Goal: Obtain resource: Obtain resource

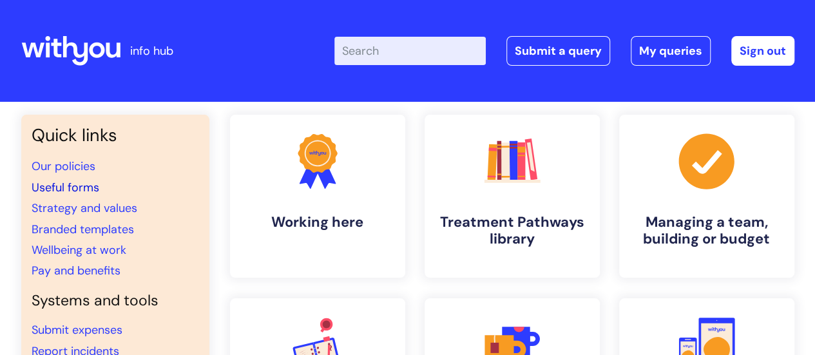
click at [68, 180] on link "Useful forms" at bounding box center [66, 187] width 68 height 15
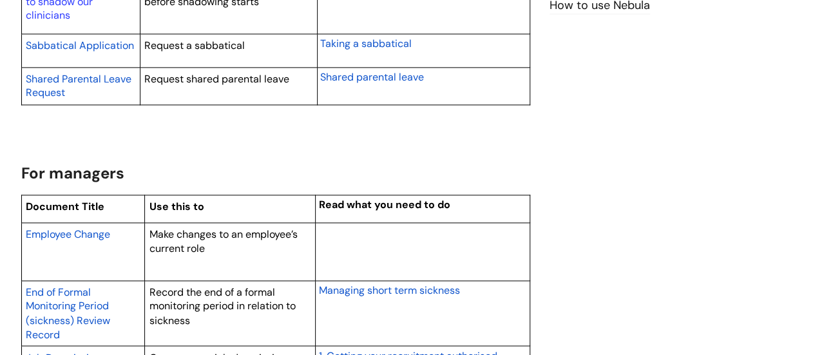
scroll to position [966, 0]
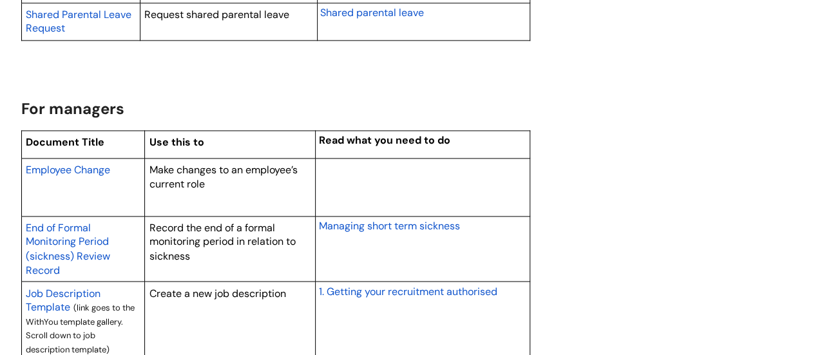
click at [100, 170] on span "Employee Change" at bounding box center [68, 170] width 84 height 14
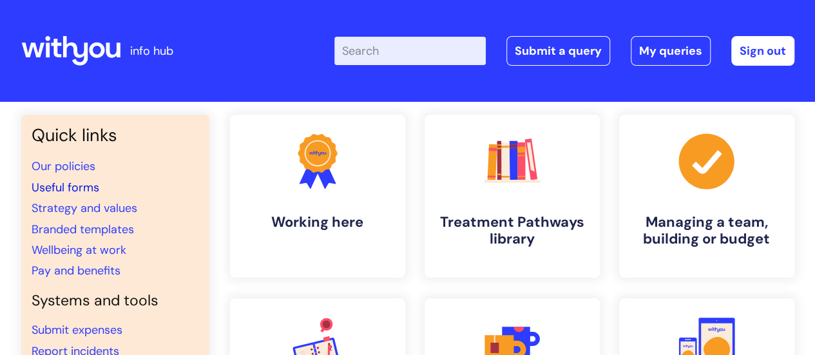
click at [86, 181] on link "Useful forms" at bounding box center [66, 187] width 68 height 15
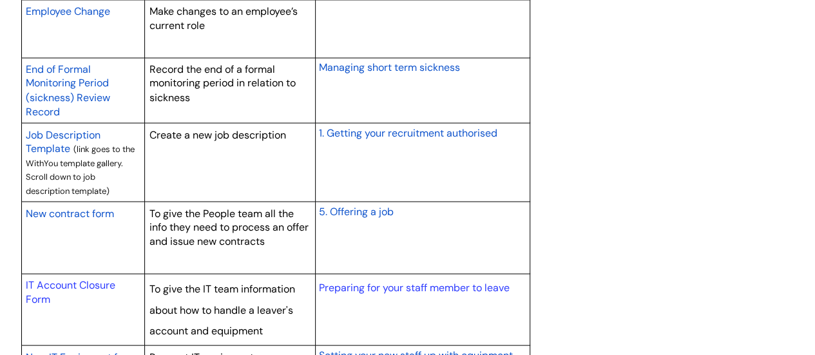
scroll to position [1160, 0]
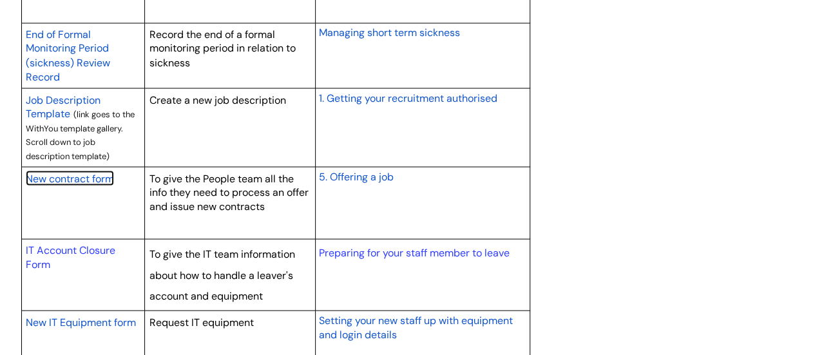
click at [82, 175] on span "New contract form" at bounding box center [70, 178] width 88 height 14
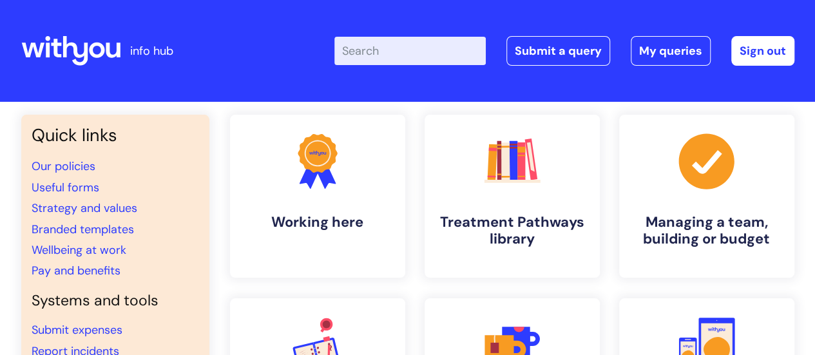
drag, startPoint x: 0, startPoint y: 0, endPoint x: 185, endPoint y: 18, distance: 185.8
click at [184, 19] on div "info hub" at bounding box center [117, 51] width 192 height 76
